Goal: Task Accomplishment & Management: Use online tool/utility

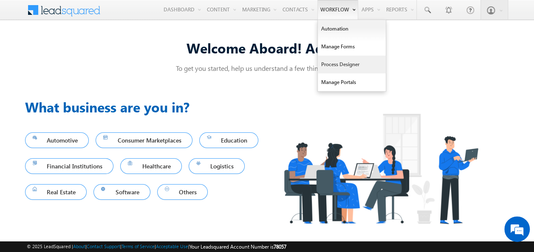
click at [340, 59] on link "Process Designer" at bounding box center [352, 65] width 68 height 18
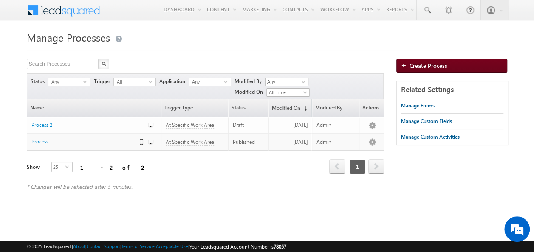
click at [415, 65] on span "Create Process" at bounding box center [428, 65] width 38 height 7
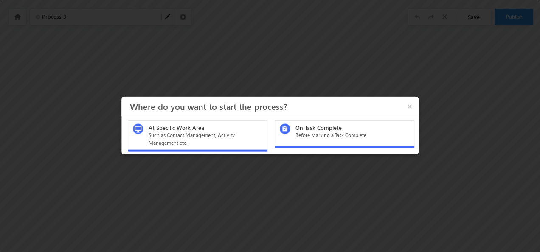
click at [215, 148] on div "At Specific Work Area Such as Contact Management, Activity Management etc." at bounding box center [198, 136] width 140 height 31
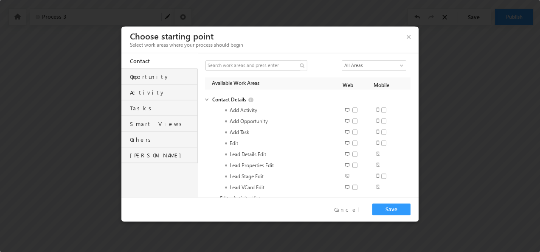
click at [153, 75] on div "Opportunity" at bounding box center [164, 75] width 68 height 12
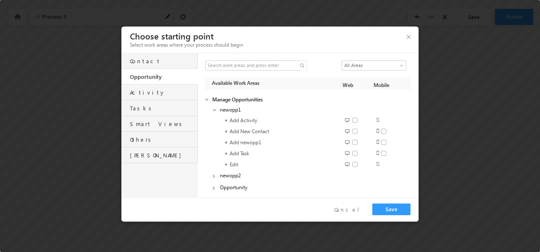
click at [352, 121] on span at bounding box center [357, 120] width 11 height 6
checkbox input "true"
click at [147, 92] on div "Activity" at bounding box center [164, 90] width 68 height 12
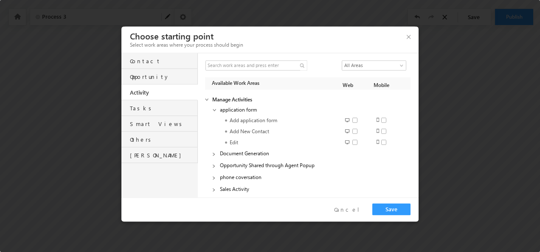
click at [355, 122] on span at bounding box center [357, 120] width 11 height 6
checkbox input "true"
click at [391, 212] on button "Save" at bounding box center [391, 209] width 38 height 12
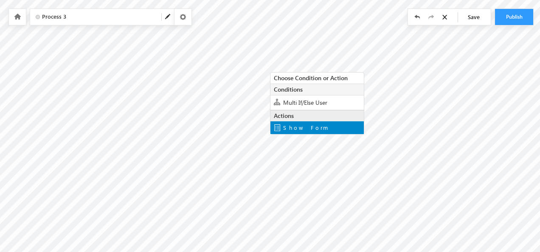
click at [305, 124] on span "Show Form" at bounding box center [305, 127] width 45 height 7
type input "Thank You"
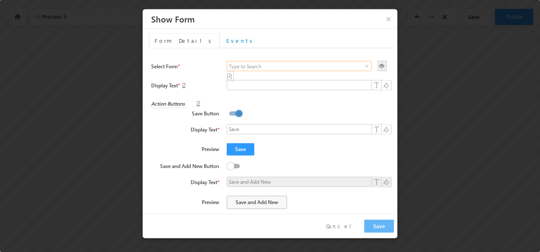
click at [300, 69] on input at bounding box center [299, 66] width 145 height 10
click at [363, 68] on span at bounding box center [366, 66] width 7 height 7
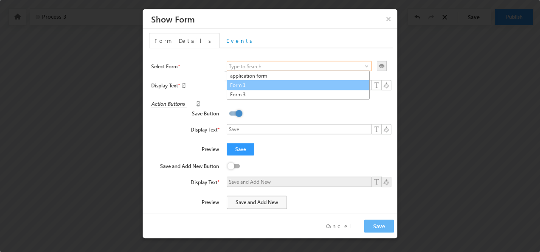
click at [311, 87] on link "Form 1" at bounding box center [298, 85] width 143 height 10
type input "Form 1"
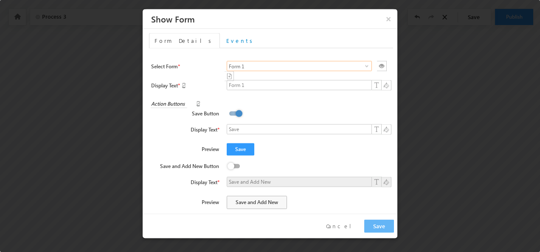
scroll to position [131, 0]
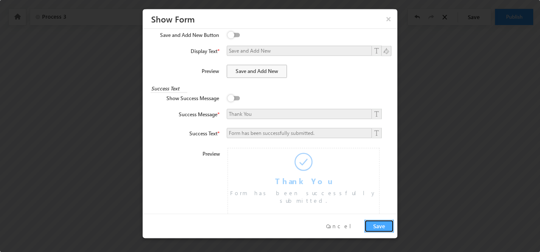
click at [383, 227] on button "Save" at bounding box center [379, 226] width 30 height 13
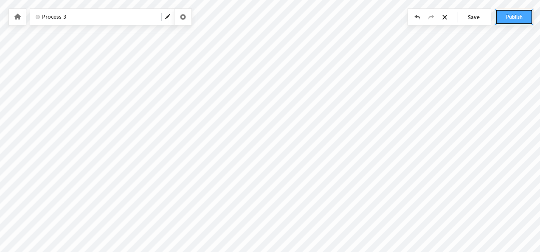
click at [519, 23] on button "Publish" at bounding box center [514, 17] width 38 height 16
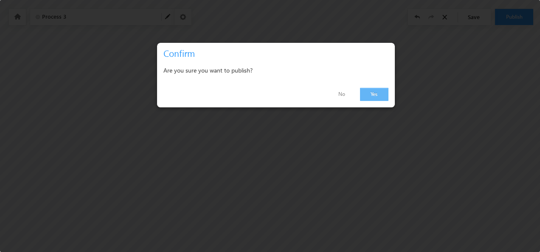
click at [373, 99] on link "Yes" at bounding box center [374, 94] width 28 height 13
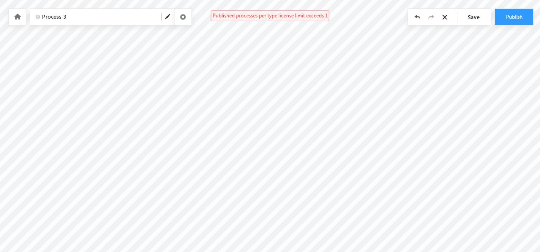
click at [482, 23] on span "Save" at bounding box center [476, 17] width 30 height 16
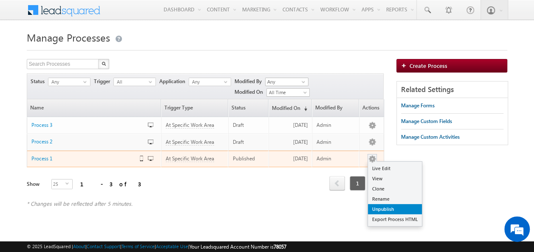
click at [385, 204] on link "Unpublish" at bounding box center [395, 209] width 54 height 10
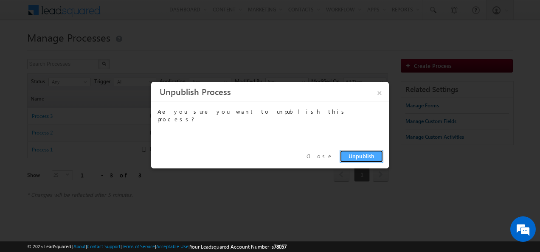
click at [358, 159] on button "Unpublish" at bounding box center [362, 156] width 44 height 13
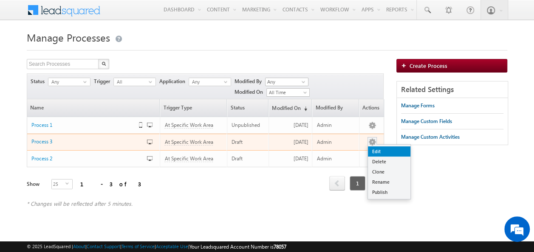
click at [372, 146] on link "Edit" at bounding box center [389, 151] width 42 height 10
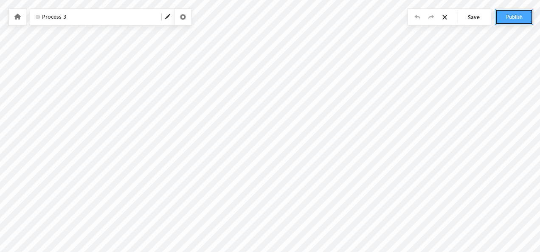
click at [502, 16] on button "Publish" at bounding box center [514, 17] width 38 height 16
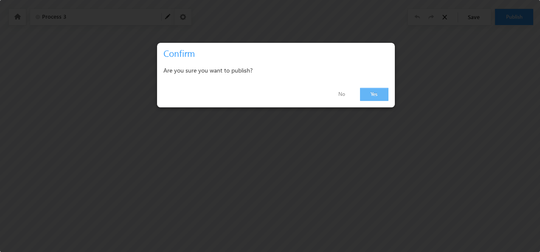
click at [378, 94] on link "Yes" at bounding box center [374, 94] width 28 height 13
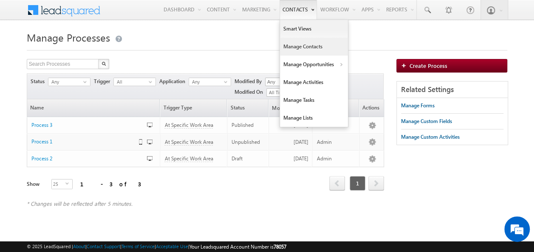
click at [307, 52] on link "Manage Contacts" at bounding box center [314, 47] width 68 height 18
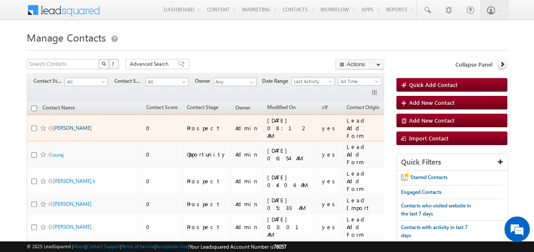
click at [59, 125] on link "sam" at bounding box center [72, 128] width 39 height 6
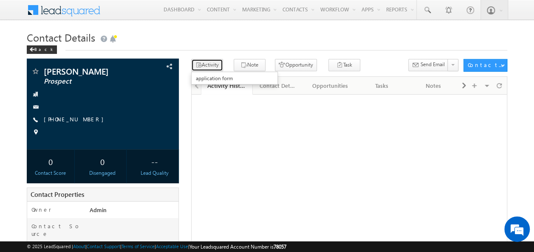
click at [216, 66] on button "Activity" at bounding box center [207, 65] width 32 height 12
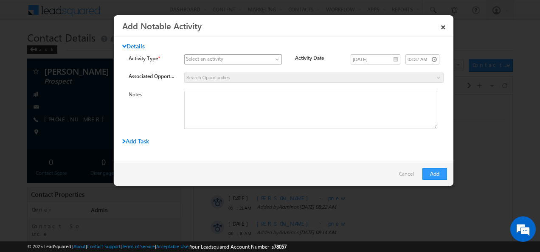
click at [260, 59] on span at bounding box center [228, 60] width 87 height 8
click at [441, 26] on link "×" at bounding box center [443, 25] width 14 height 15
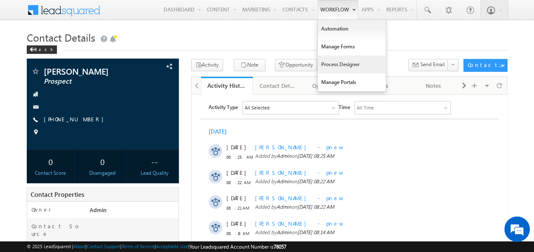
click at [337, 65] on link "Process Designer" at bounding box center [352, 65] width 68 height 18
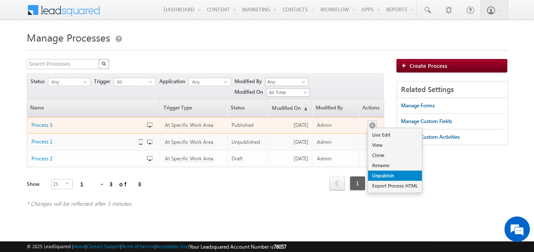
click at [374, 171] on link "Unpublish" at bounding box center [395, 176] width 54 height 10
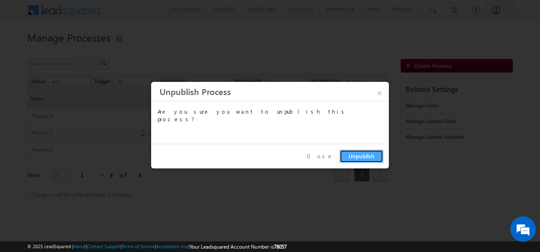
click at [360, 161] on button "Unpublish" at bounding box center [362, 156] width 44 height 13
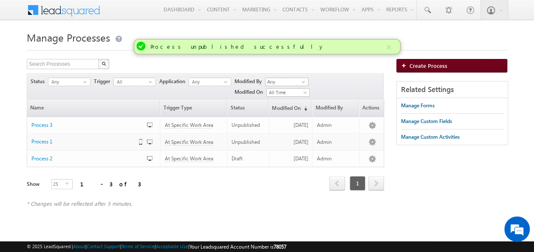
click at [429, 65] on span "Create Process" at bounding box center [428, 65] width 38 height 7
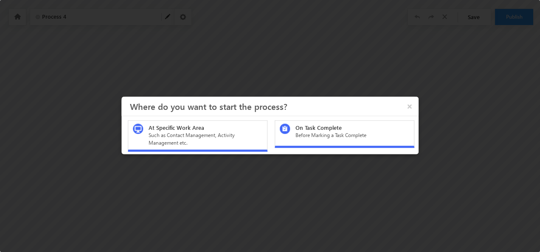
click at [253, 133] on div "Such as Contact Management, Activity Management etc." at bounding box center [206, 139] width 114 height 15
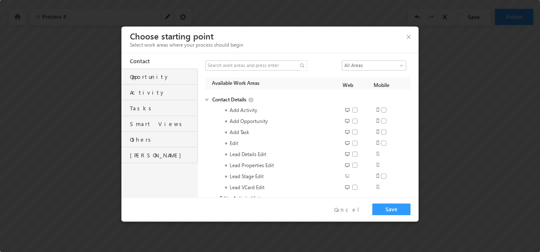
click at [160, 74] on div "Opportunity" at bounding box center [164, 75] width 68 height 12
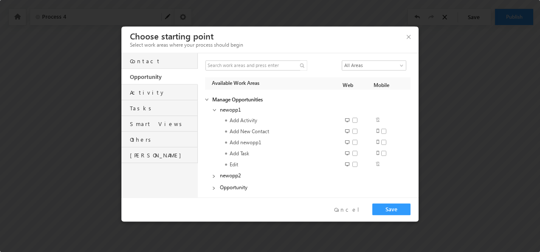
click at [155, 94] on div "Activity" at bounding box center [164, 90] width 68 height 12
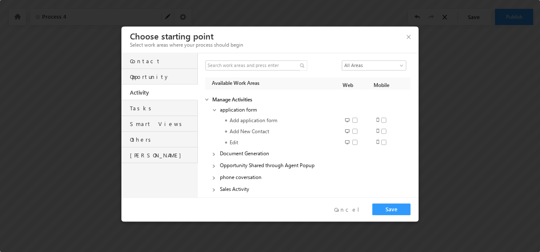
click at [206, 101] on span at bounding box center [207, 100] width 8 height 8
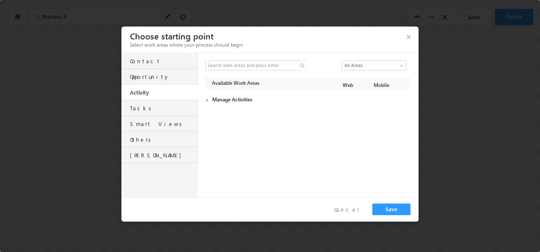
click at [206, 101] on span at bounding box center [207, 100] width 8 height 8
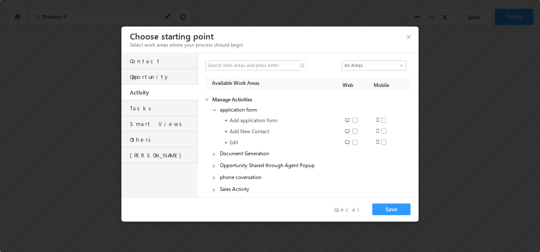
click at [214, 157] on span at bounding box center [215, 155] width 6 height 8
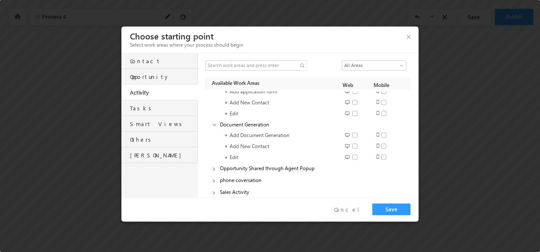
click at [213, 172] on span at bounding box center [215, 170] width 6 height 8
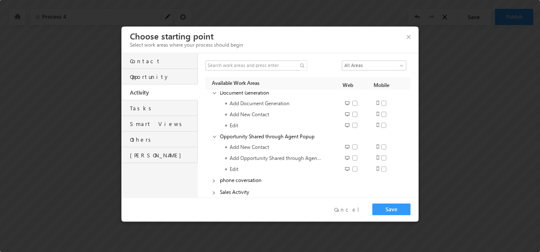
scroll to position [60, 0]
click at [214, 183] on span at bounding box center [215, 182] width 6 height 8
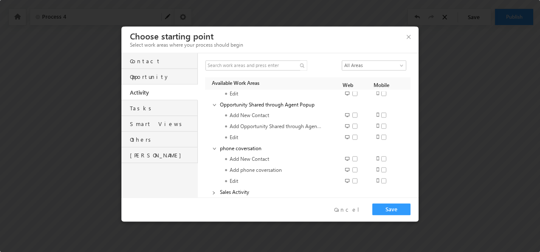
scroll to position [0, 0]
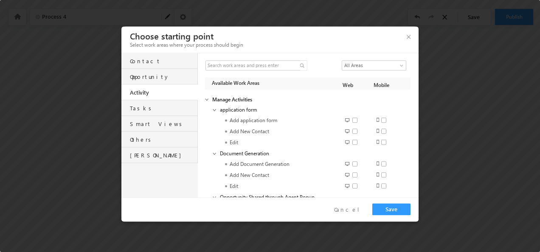
click at [169, 110] on div "Tasks" at bounding box center [164, 106] width 68 height 12
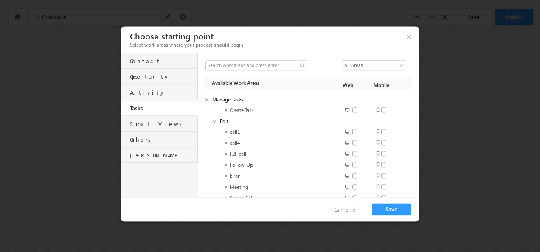
click at [154, 94] on div "Activity" at bounding box center [164, 90] width 68 height 12
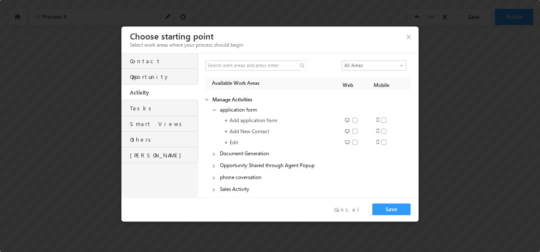
click at [166, 84] on div "Opportunity" at bounding box center [159, 77] width 76 height 16
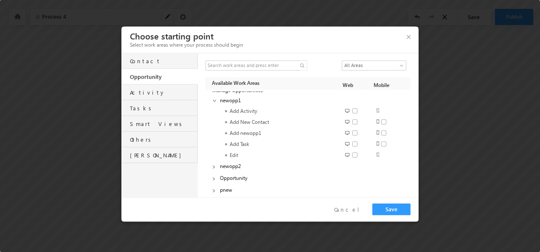
scroll to position [9, 0]
click at [213, 170] on span at bounding box center [215, 167] width 6 height 8
click at [213, 165] on span at bounding box center [215, 165] width 6 height 8
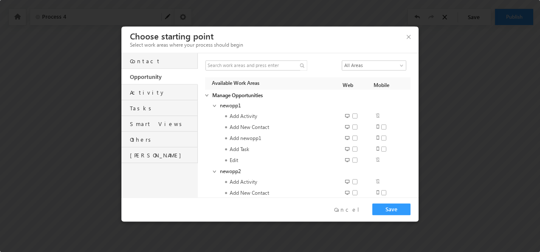
scroll to position [0, 0]
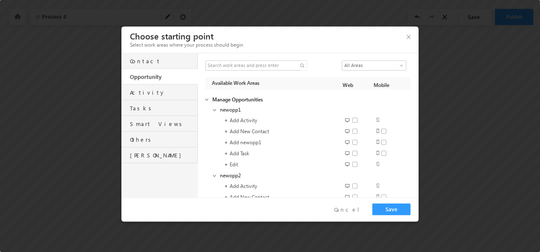
click at [155, 100] on div "Activity" at bounding box center [159, 92] width 76 height 16
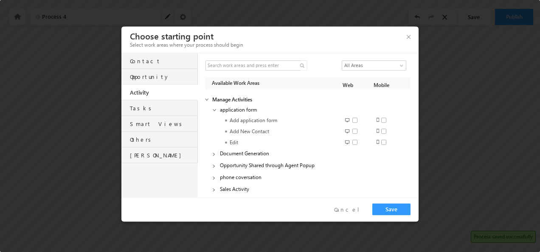
click at [216, 158] on span at bounding box center [215, 155] width 6 height 8
